Goal: Browse casually

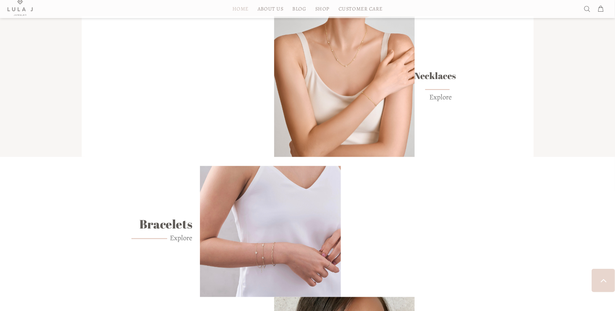
scroll to position [386, 0]
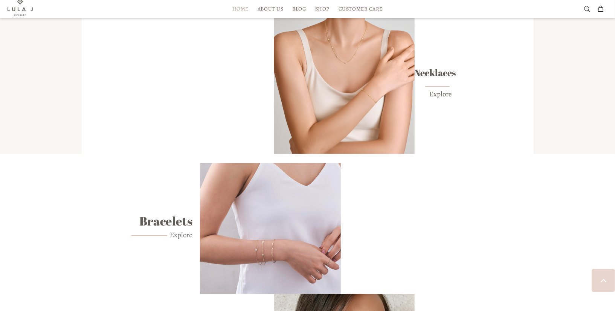
click at [440, 93] on link "Explore" at bounding box center [441, 94] width 23 height 9
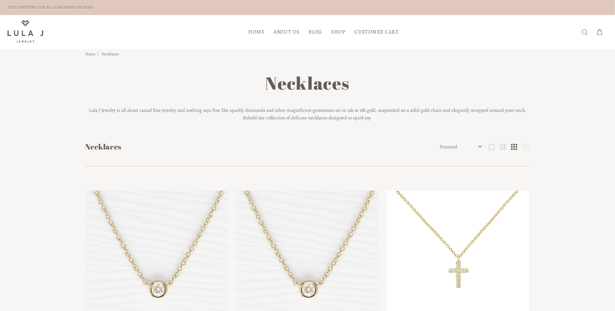
click at [257, 31] on span "HOME" at bounding box center [256, 32] width 16 height 6
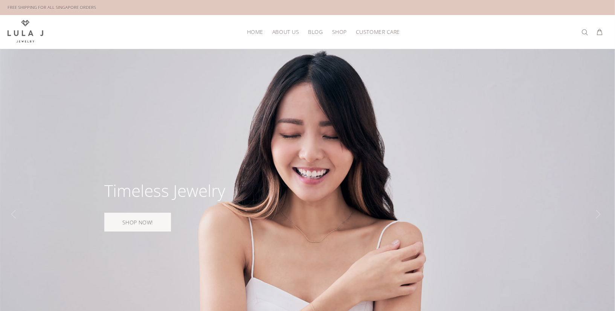
click at [339, 34] on link "Shop" at bounding box center [340, 32] width 24 height 12
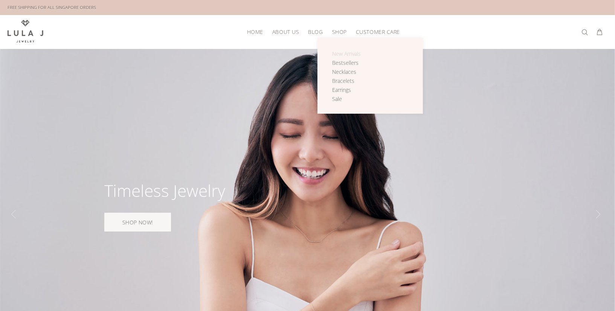
click at [341, 53] on span "New Arrivals" at bounding box center [346, 53] width 29 height 7
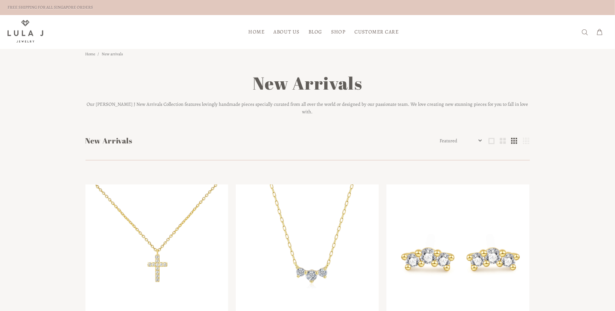
click at [252, 32] on span "HOME" at bounding box center [256, 32] width 16 height 6
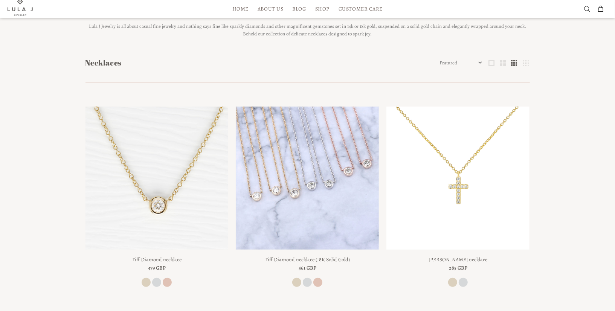
scroll to position [72, 0]
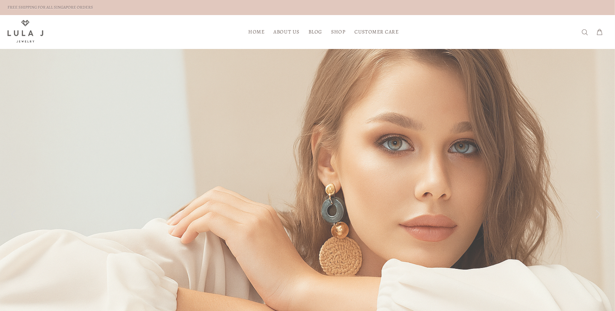
click at [313, 30] on span "Blog" at bounding box center [316, 32] width 14 height 6
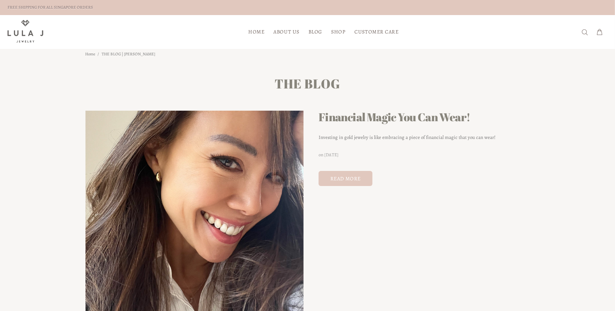
click at [293, 31] on span "About Us" at bounding box center [287, 32] width 26 height 6
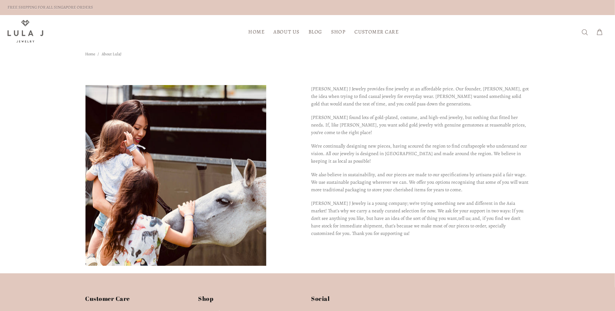
click at [255, 29] on span "HOME" at bounding box center [256, 32] width 16 height 6
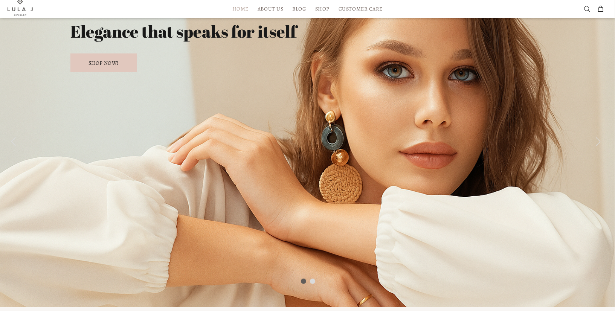
scroll to position [73, 0]
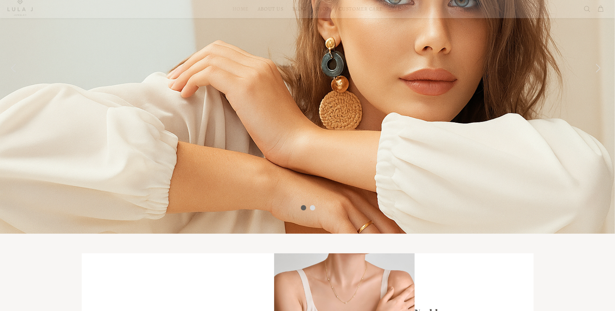
scroll to position [147, 0]
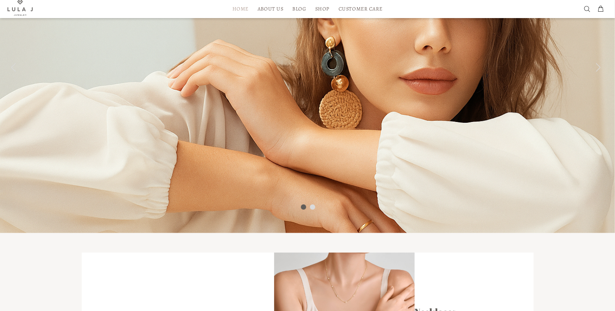
click at [301, 205] on div at bounding box center [303, 207] width 5 height 5
click at [313, 205] on div at bounding box center [312, 207] width 5 height 5
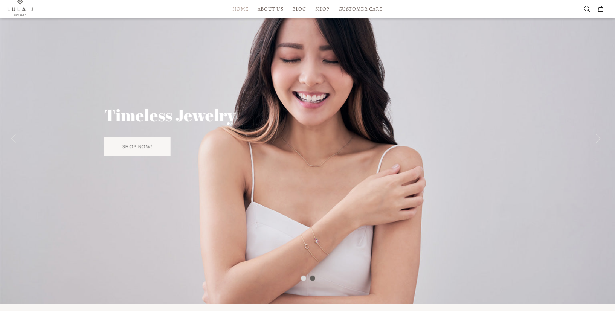
scroll to position [67, 0]
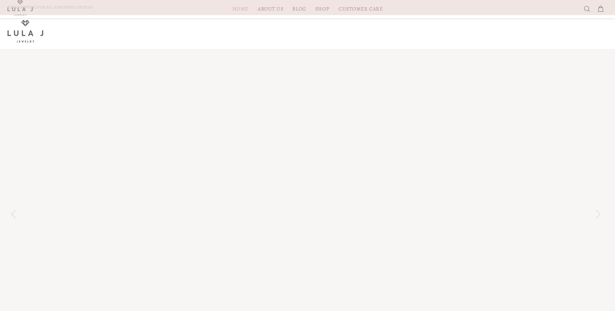
scroll to position [67, 0]
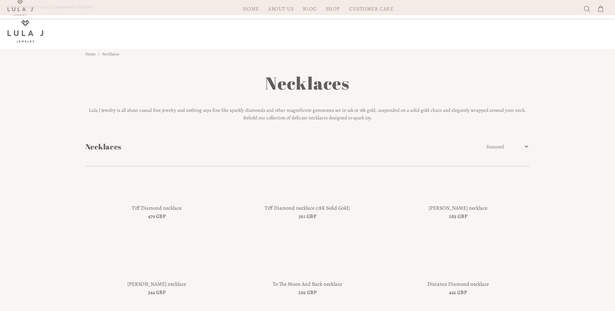
scroll to position [73, 0]
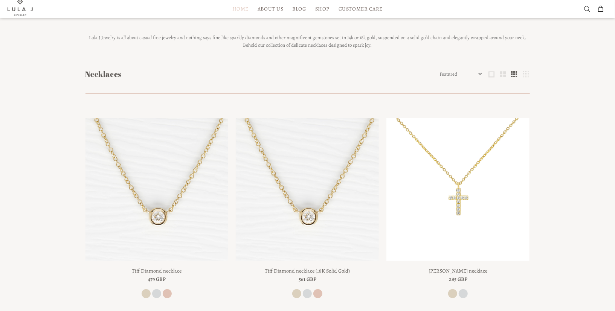
click at [239, 10] on span "HOME" at bounding box center [240, 9] width 16 height 6
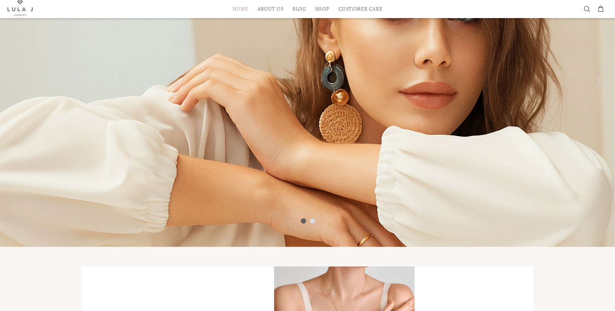
scroll to position [133, 0]
click at [240, 11] on span "HOME" at bounding box center [240, 9] width 16 height 6
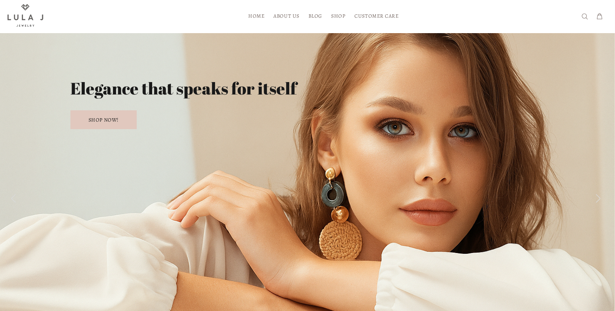
scroll to position [98, 0]
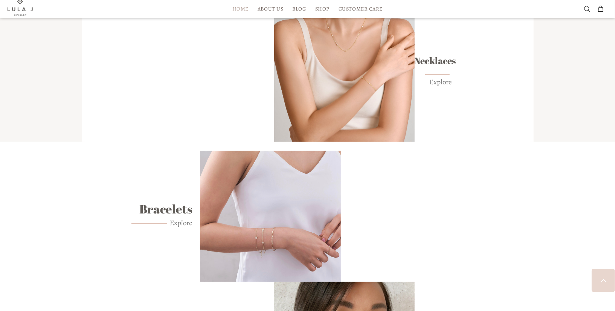
scroll to position [67, 0]
